Goal: Task Accomplishment & Management: Manage account settings

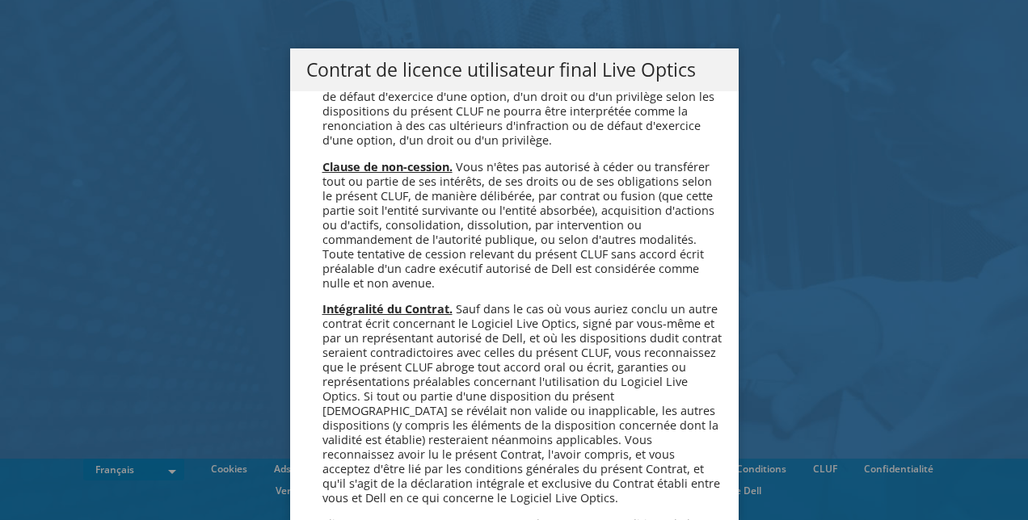
scroll to position [7144, 0]
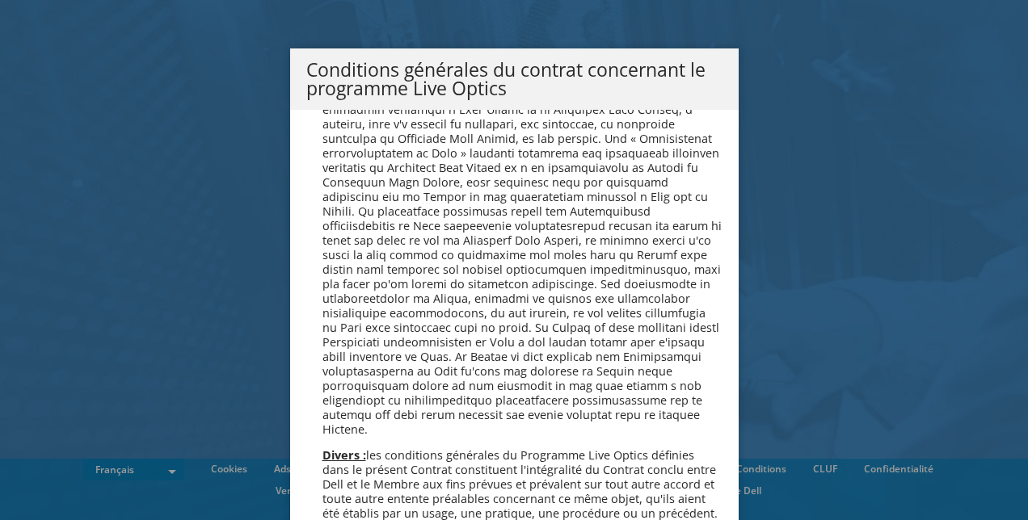
scroll to position [1390, 0]
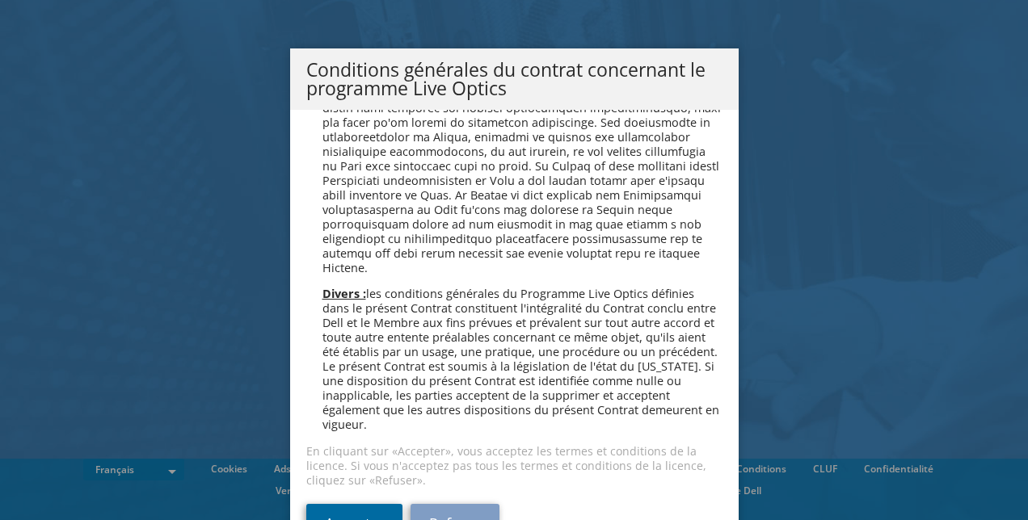
click at [344, 504] on link "Accepter" at bounding box center [354, 523] width 96 height 39
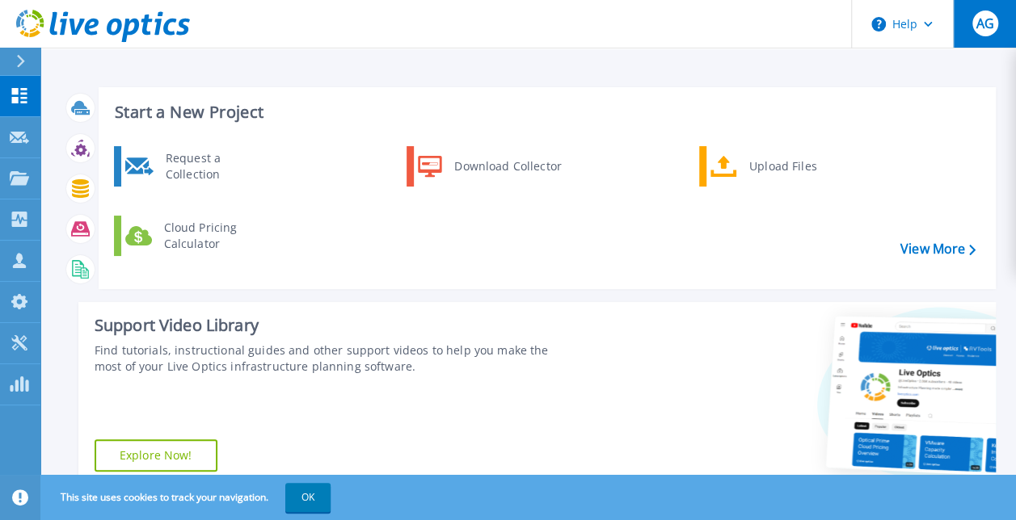
click at [992, 25] on span "AG" at bounding box center [984, 23] width 18 height 13
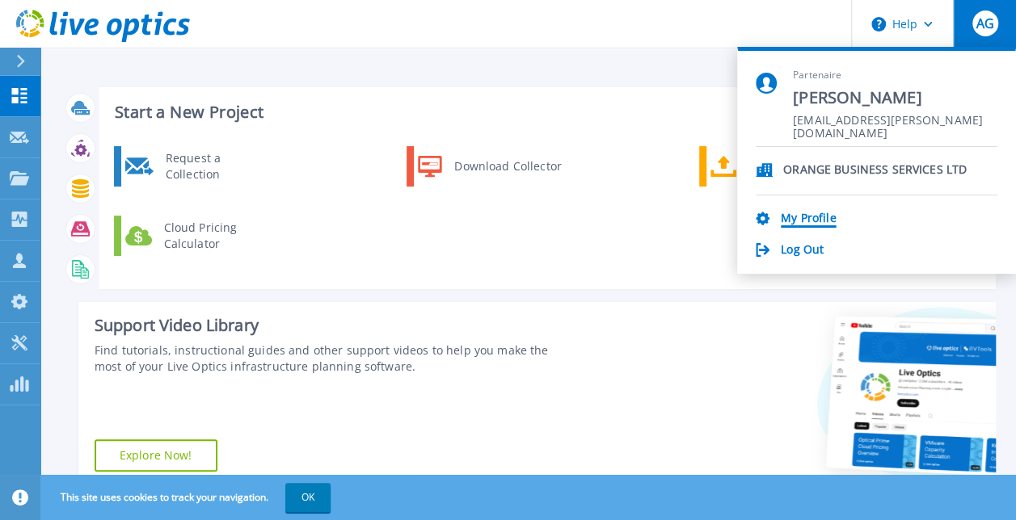
click at [808, 217] on link "My Profile" at bounding box center [808, 219] width 55 height 15
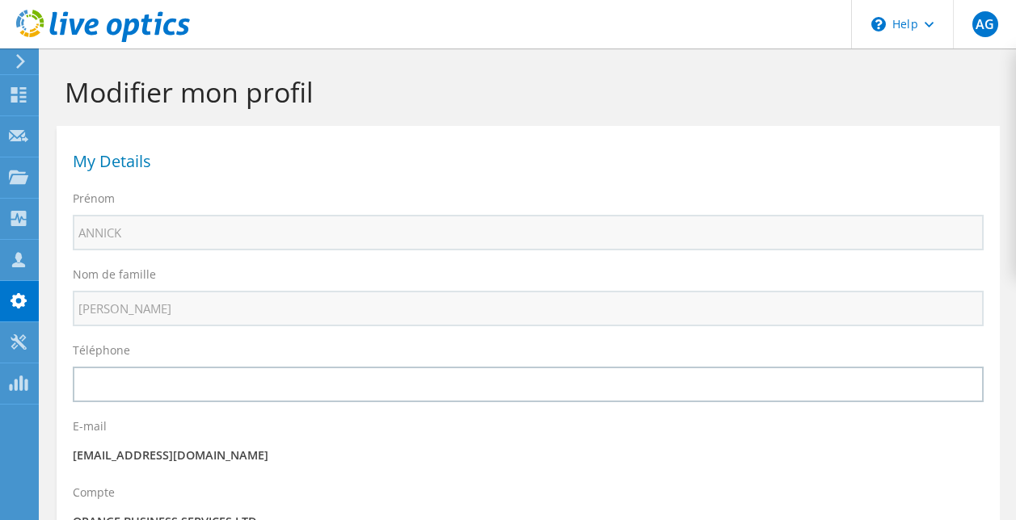
select select "73"
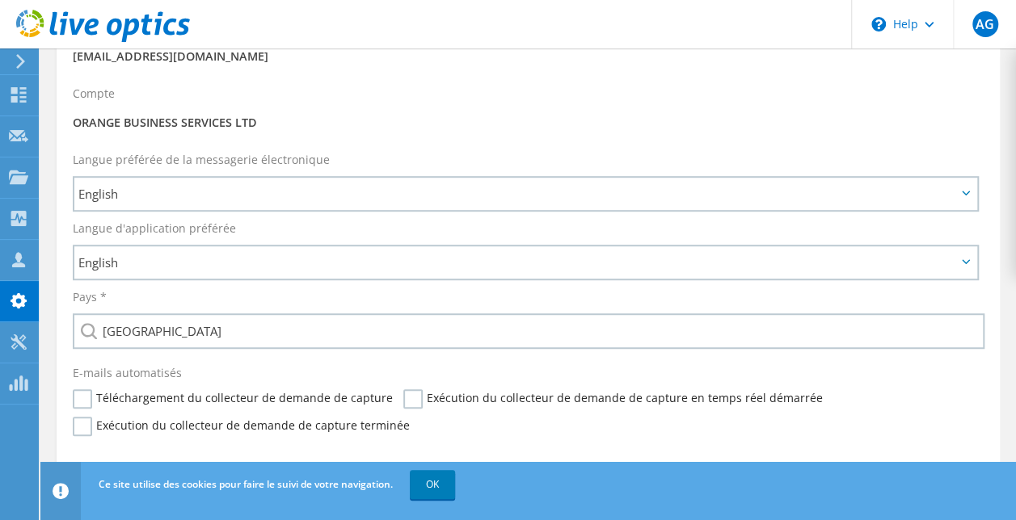
scroll to position [418, 0]
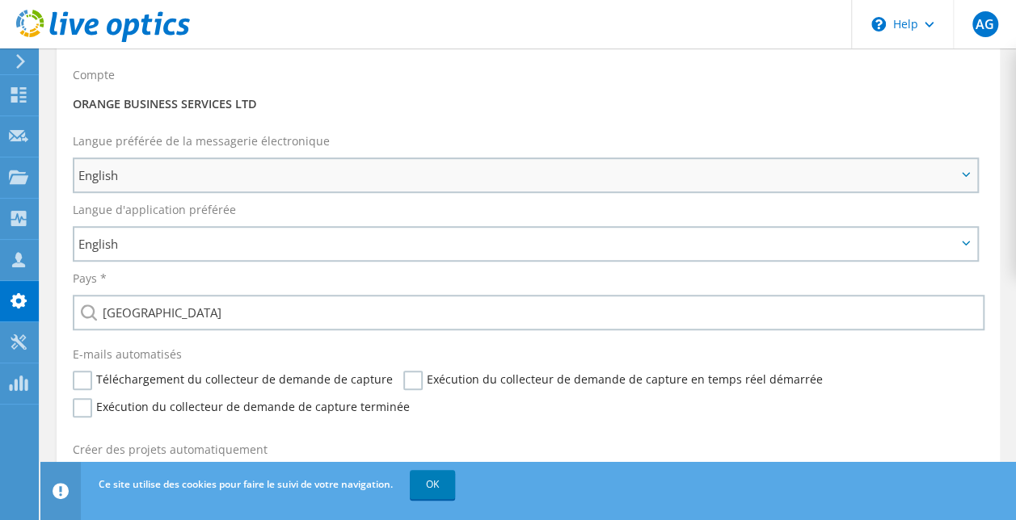
click at [965, 175] on icon at bounding box center [966, 174] width 8 height 5
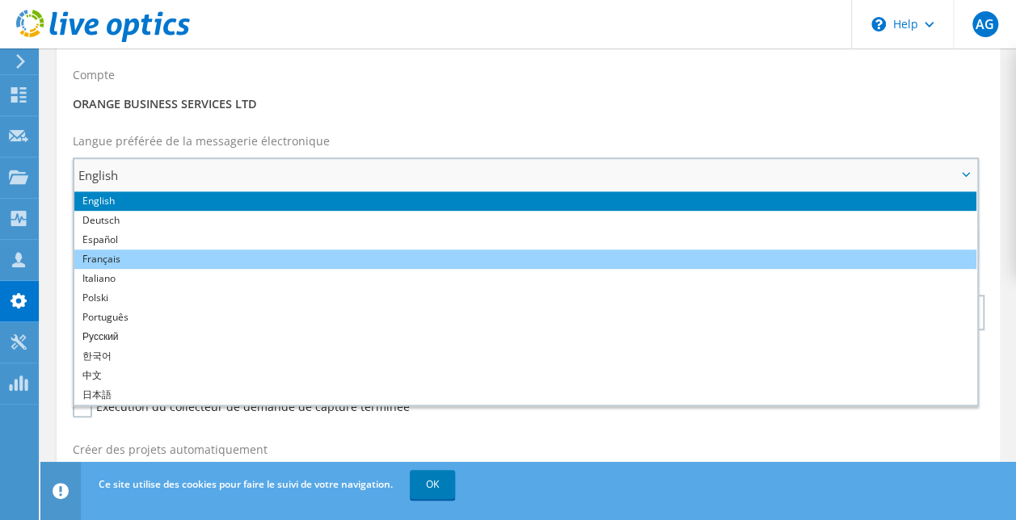
click at [587, 259] on li "Français" at bounding box center [525, 259] width 902 height 19
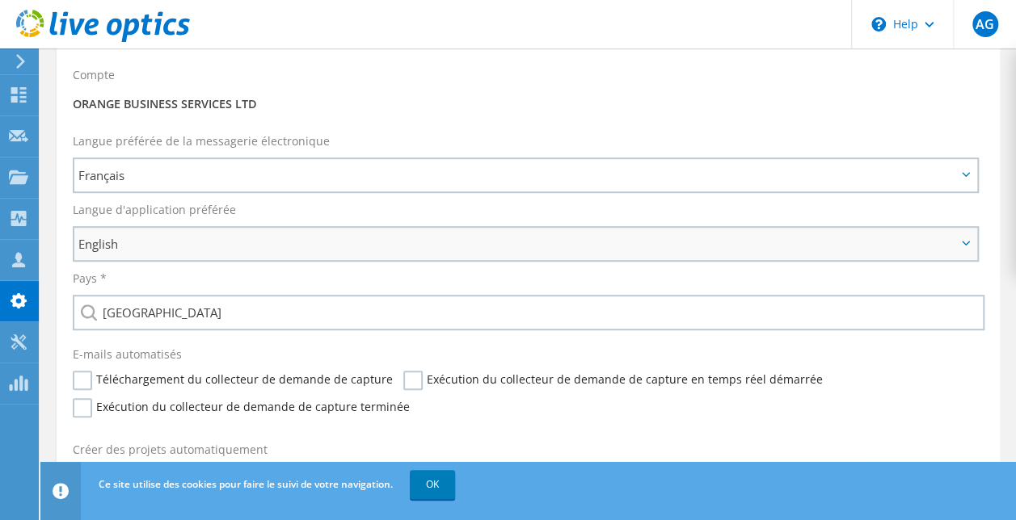
click at [958, 246] on span "English" at bounding box center [525, 244] width 902 height 32
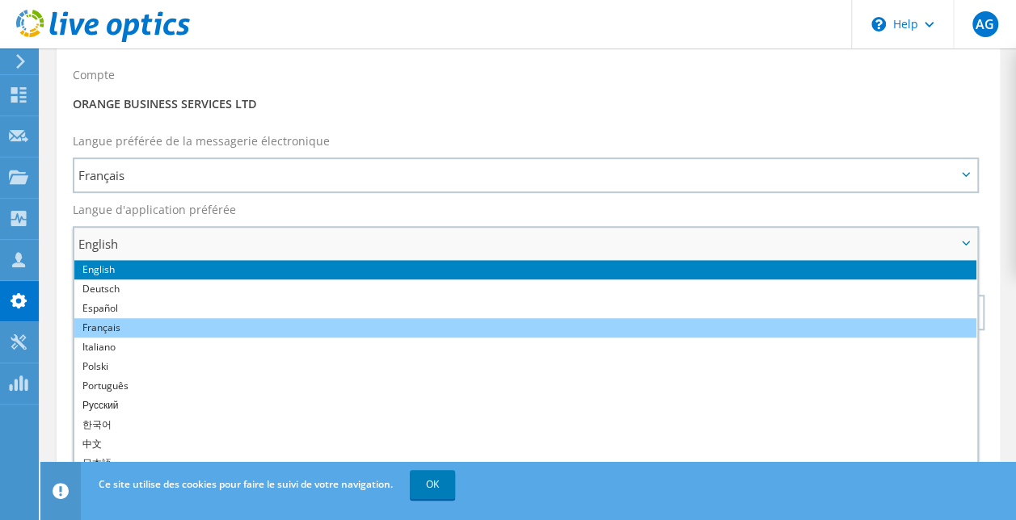
click at [728, 335] on li "Français" at bounding box center [525, 327] width 902 height 19
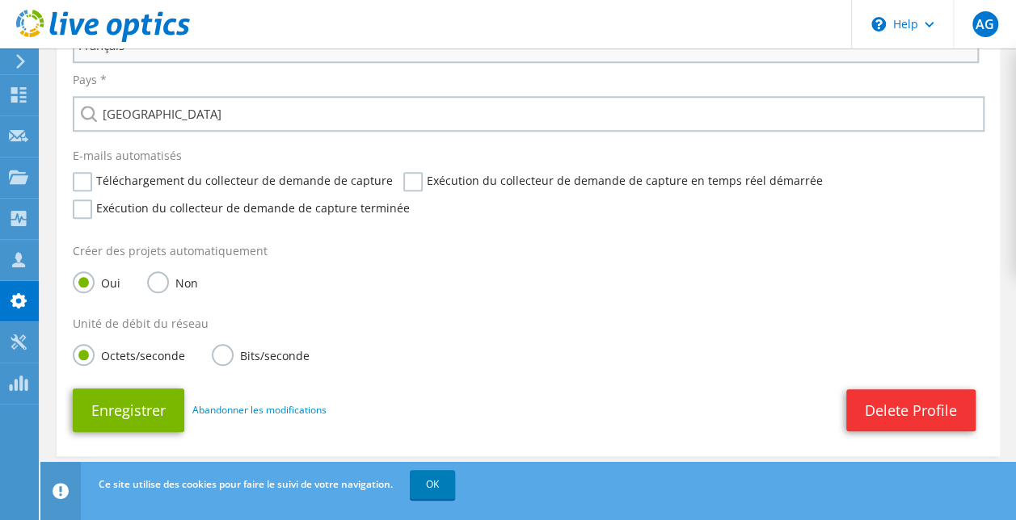
scroll to position [622, 0]
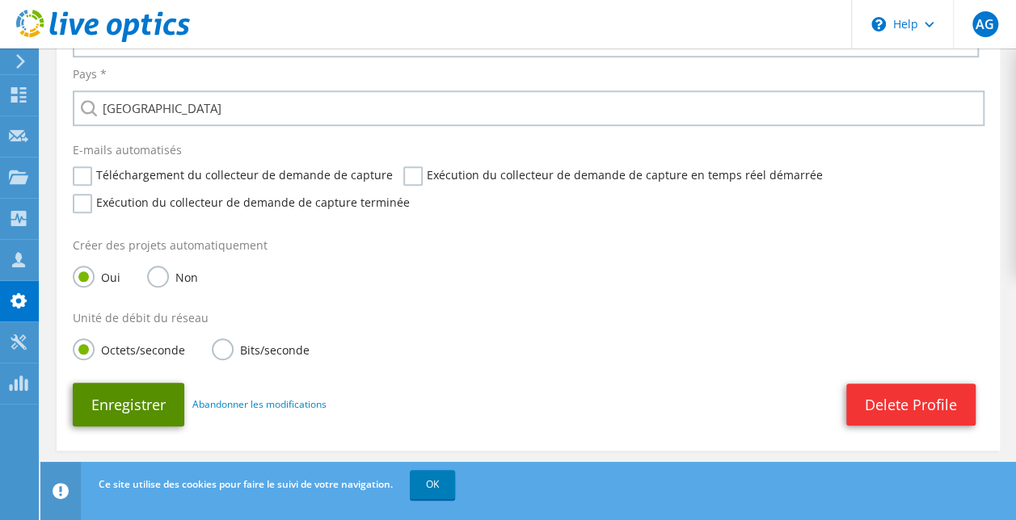
click at [118, 405] on button "Enregistrer" at bounding box center [129, 405] width 112 height 44
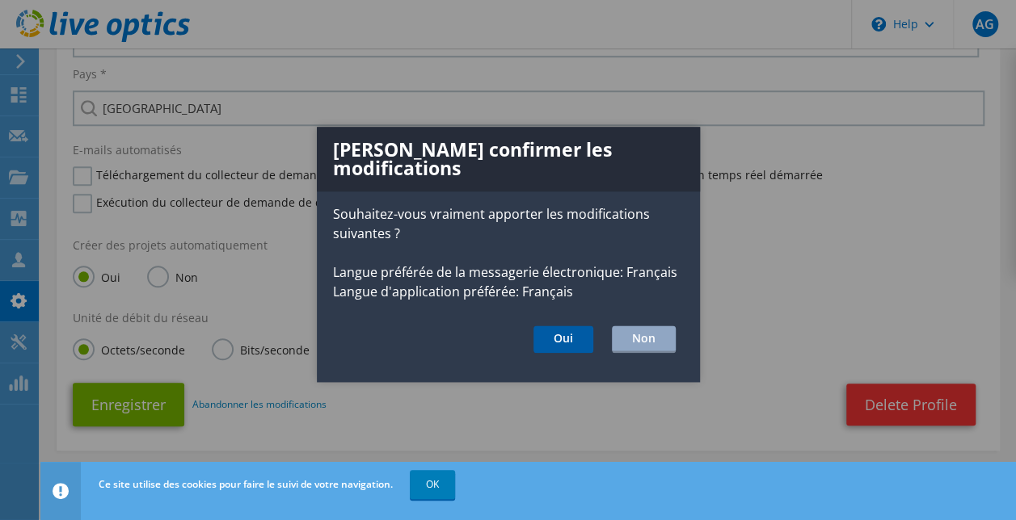
click at [545, 326] on button "Oui" at bounding box center [563, 339] width 60 height 27
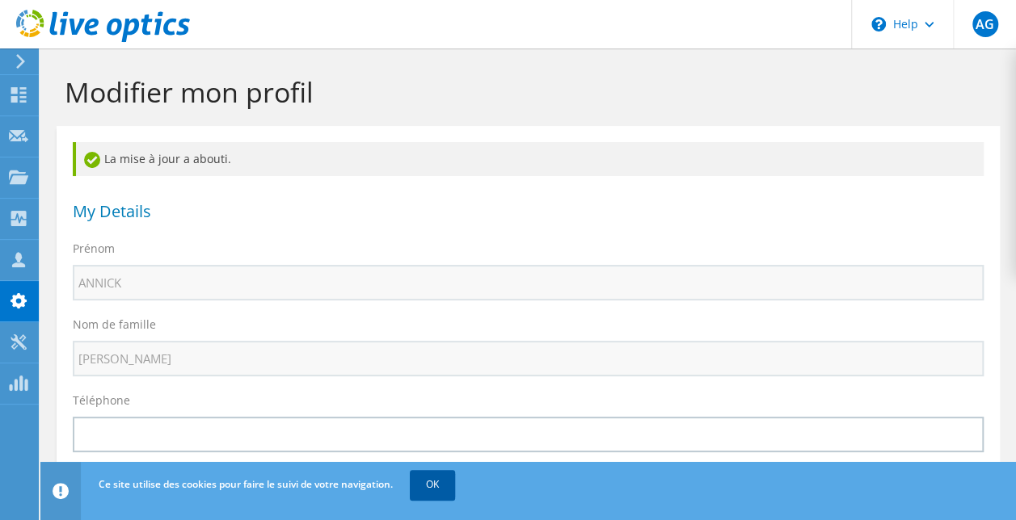
click at [443, 491] on link "OK" at bounding box center [432, 484] width 45 height 29
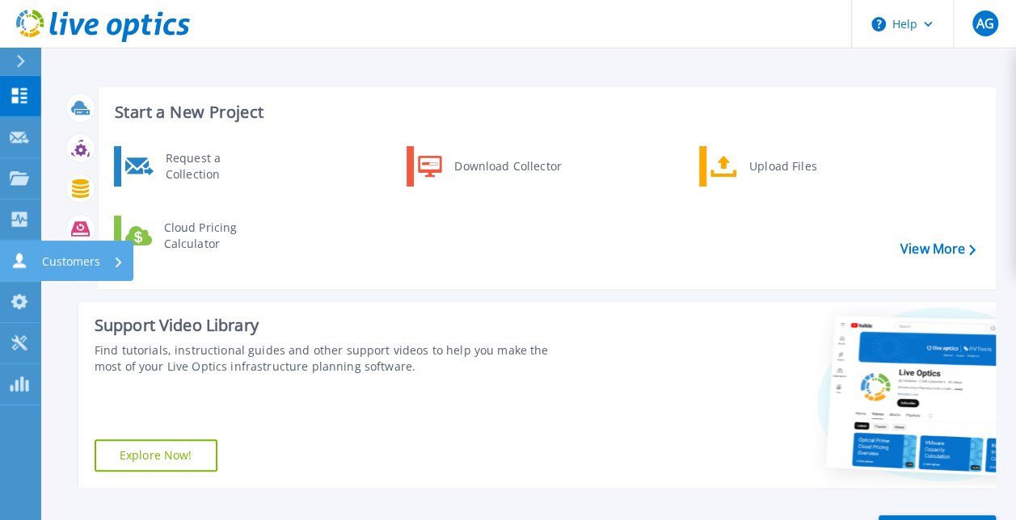
click at [22, 275] on link "Customers Customers" at bounding box center [20, 261] width 40 height 41
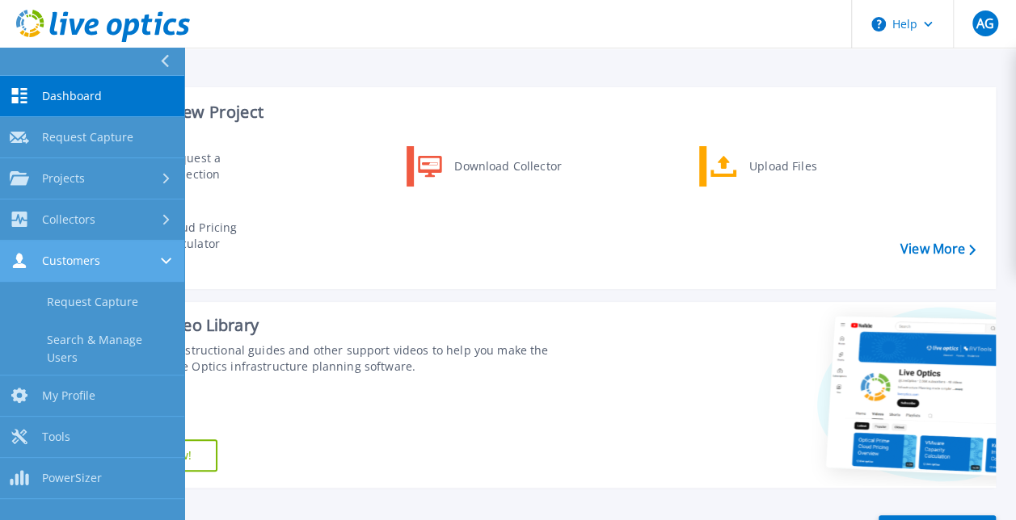
click at [22, 275] on link "Customers Customers" at bounding box center [92, 261] width 184 height 41
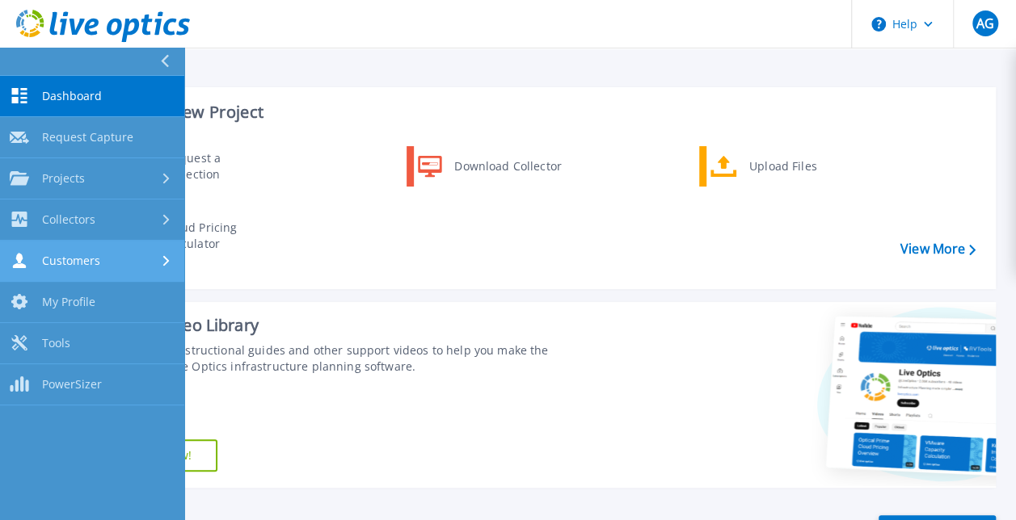
click at [22, 275] on link "Customers Customers" at bounding box center [92, 261] width 184 height 41
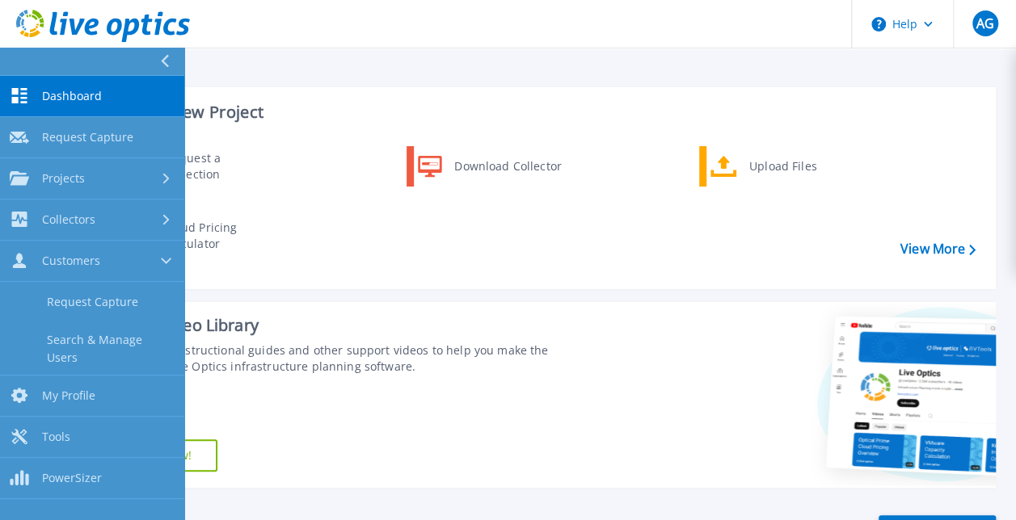
click at [323, 245] on div "Request a Collection Download Collector Upload Files Cloud Pricing Calculator" at bounding box center [545, 211] width 886 height 139
